Goal: Task Accomplishment & Management: Manage account settings

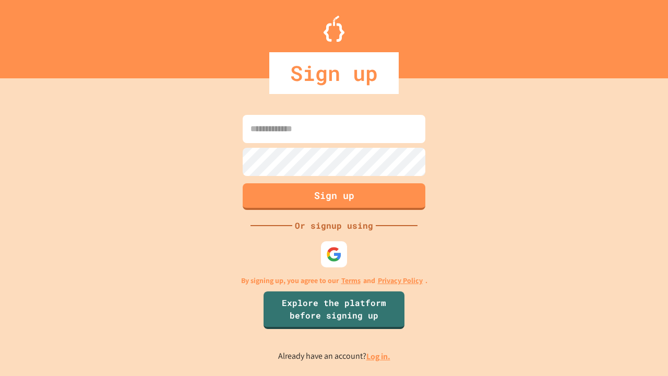
click at [379, 356] on link "Log in." at bounding box center [379, 356] width 24 height 11
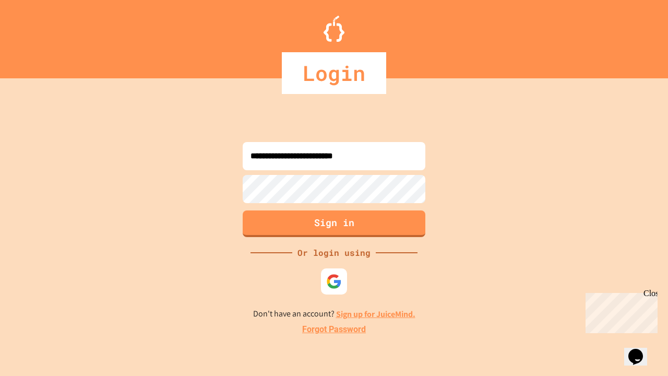
type input "**********"
